Goal: Transaction & Acquisition: Purchase product/service

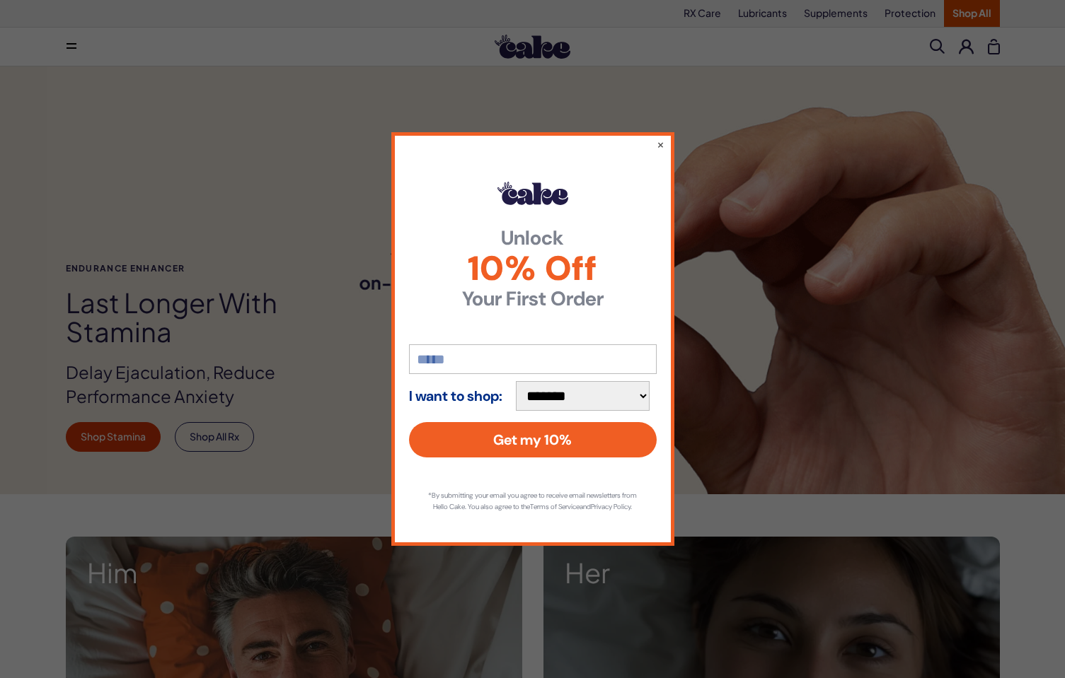
click at [651, 143] on div "**********" at bounding box center [532, 338] width 283 height 413
click at [657, 143] on button "×" at bounding box center [659, 144] width 9 height 17
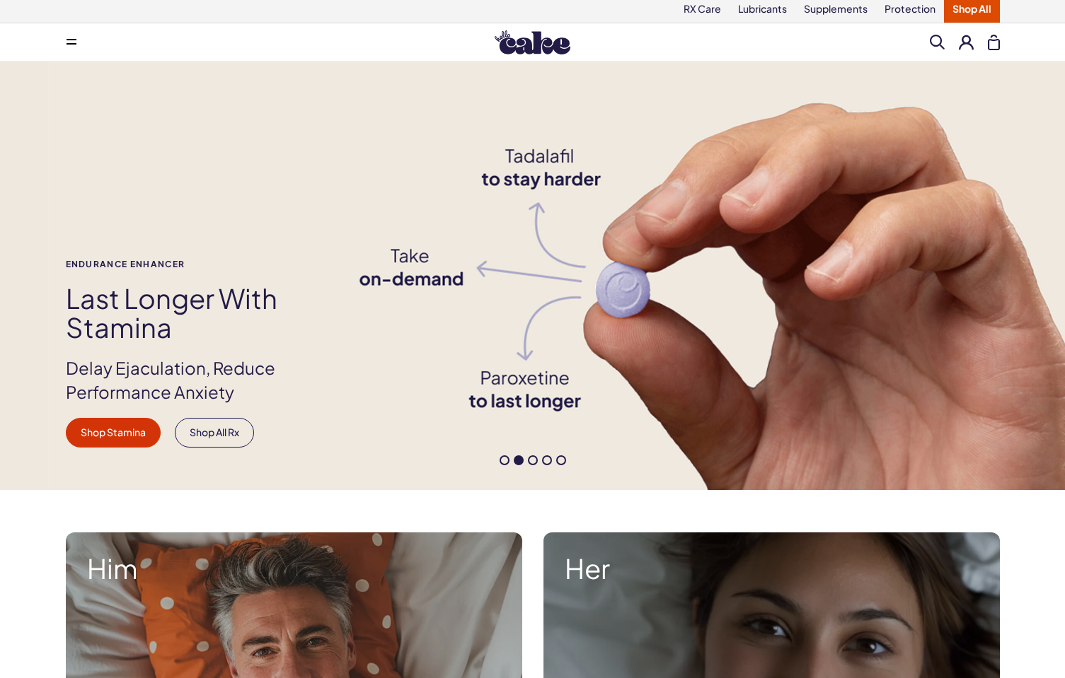
scroll to position [3, 0]
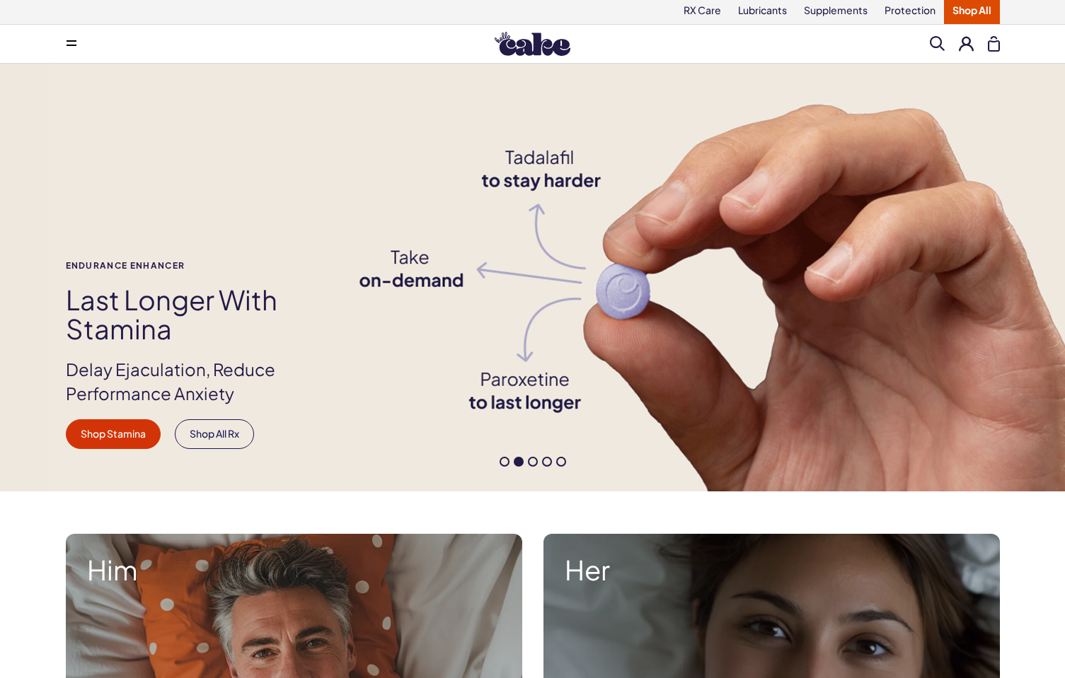
click at [503, 458] on span at bounding box center [504, 462] width 10 height 10
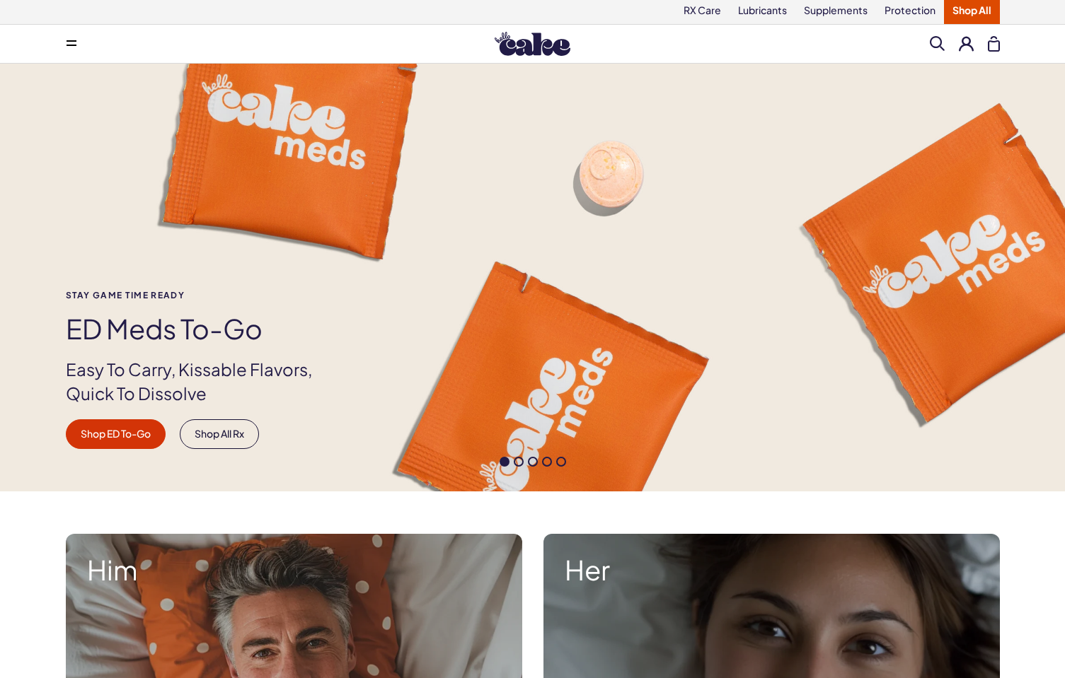
click at [534, 463] on span at bounding box center [533, 462] width 10 height 10
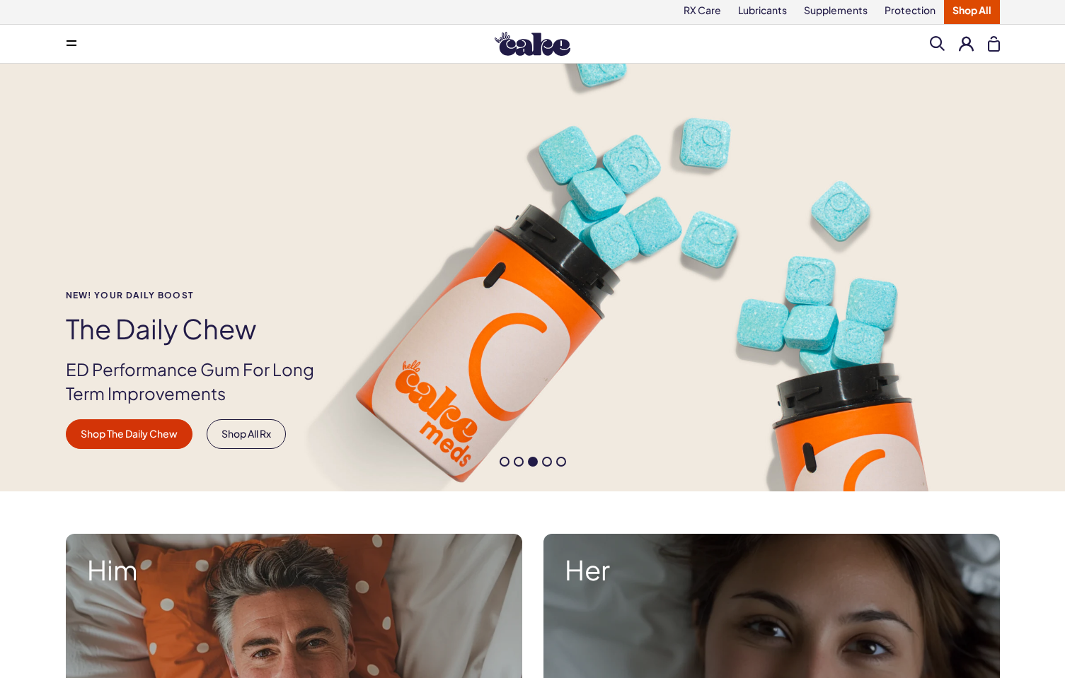
click at [544, 462] on span at bounding box center [547, 462] width 10 height 10
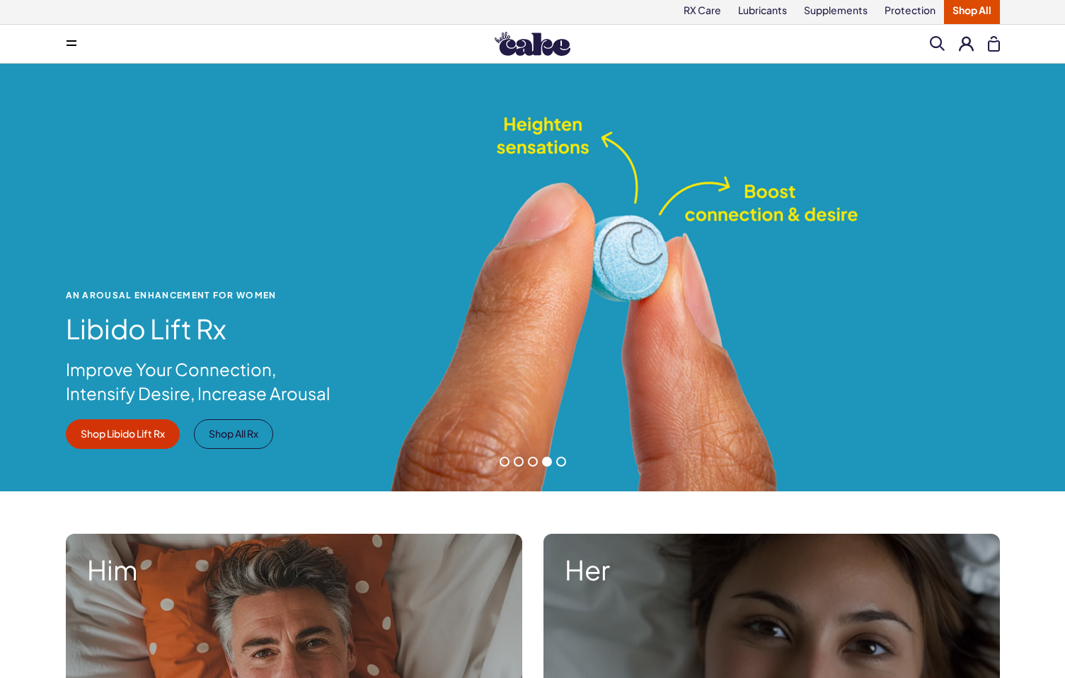
click at [559, 461] on span at bounding box center [561, 462] width 10 height 10
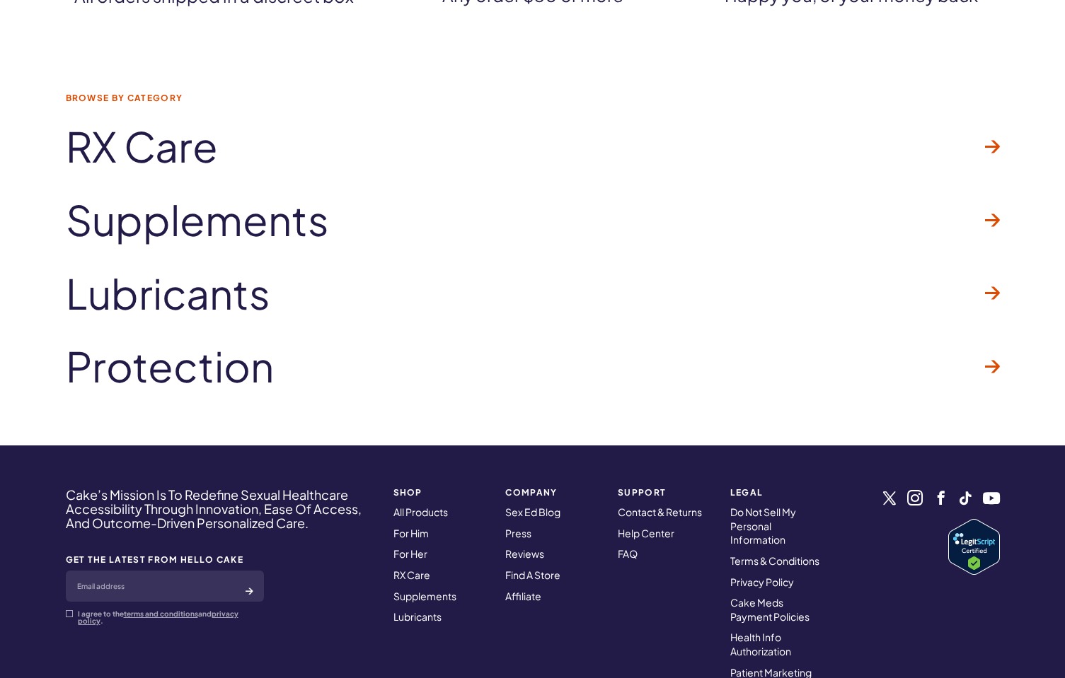
scroll to position [4397, 0]
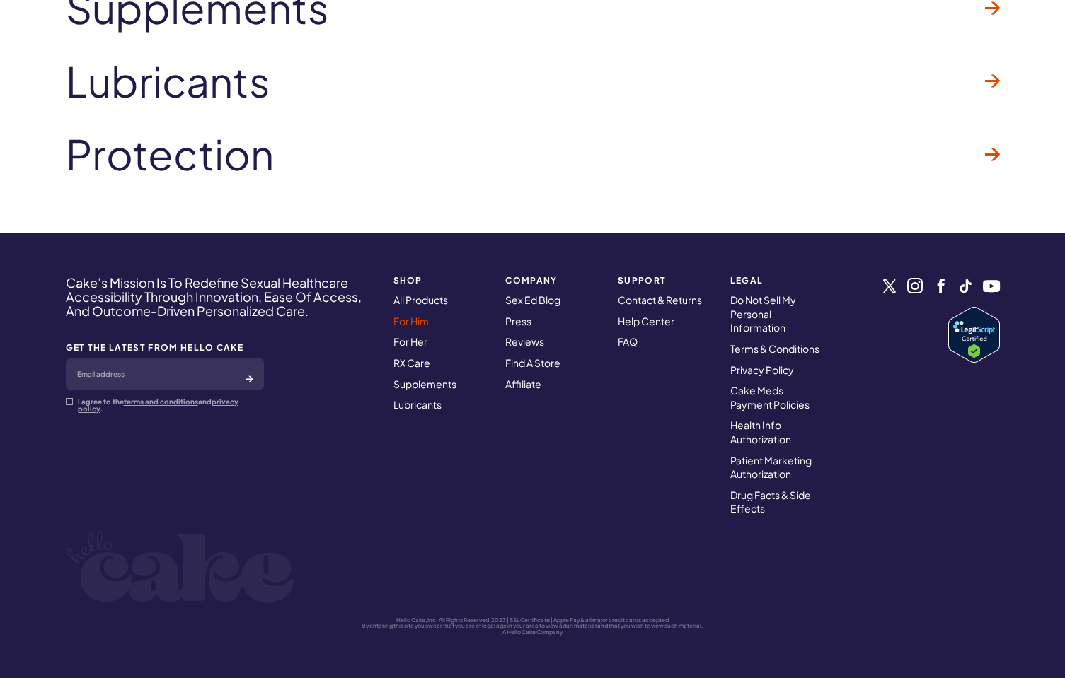
click at [419, 323] on link "For Him" at bounding box center [410, 321] width 35 height 13
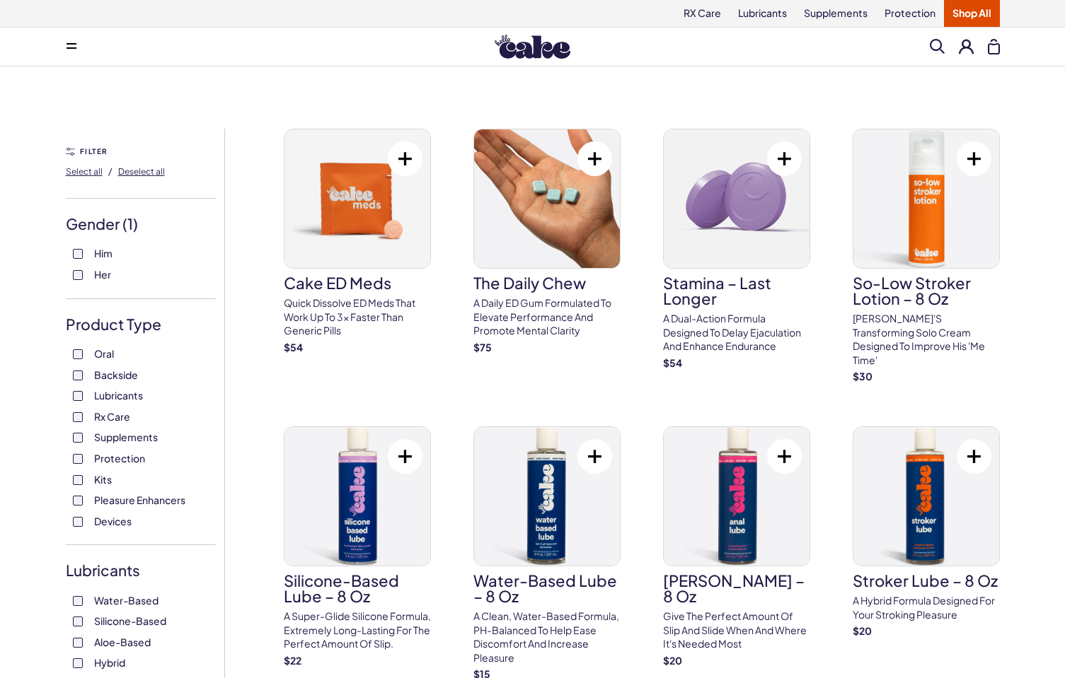
click at [110, 418] on span "Rx Care" at bounding box center [112, 416] width 36 height 18
